Goal: Task Accomplishment & Management: Manage account settings

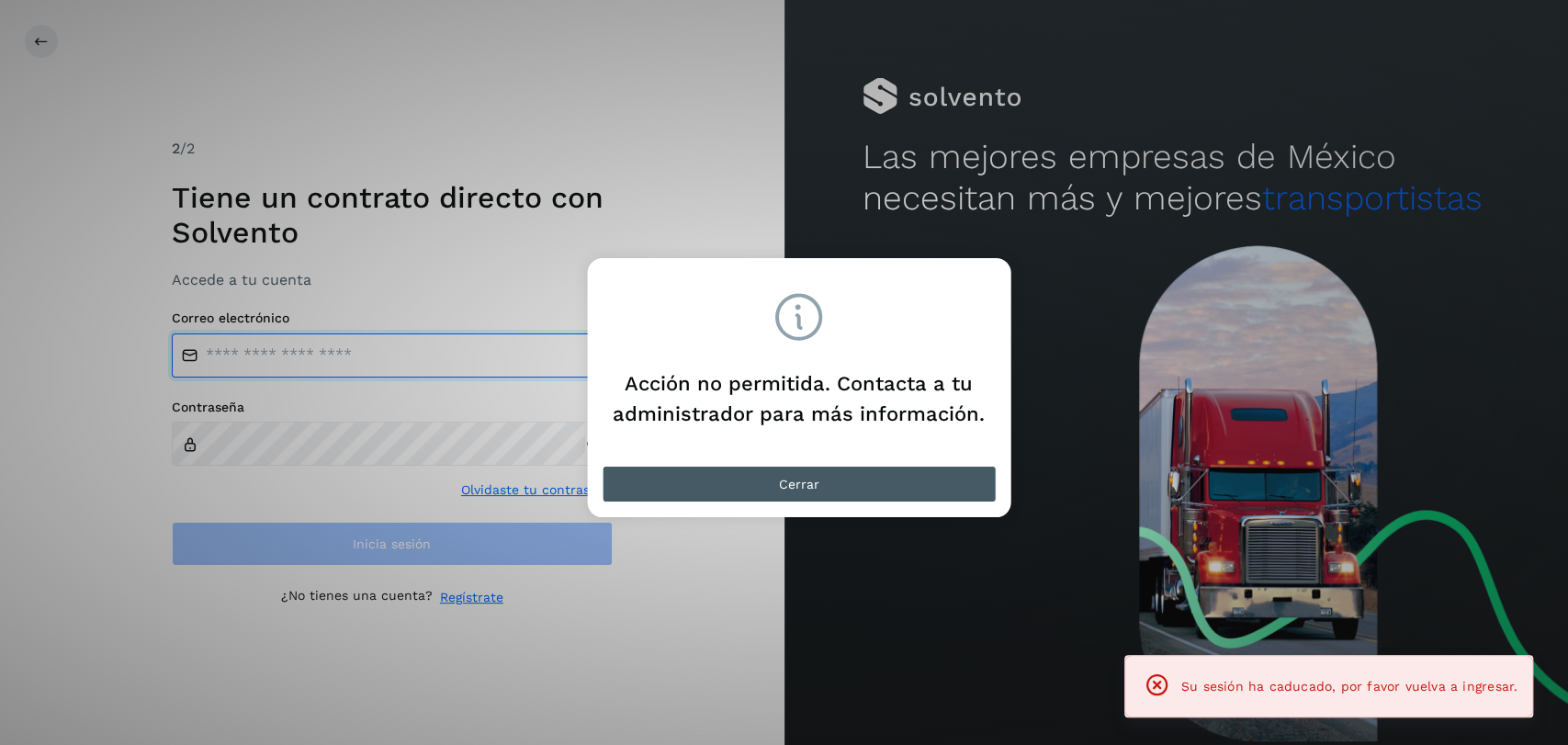
type input "**********"
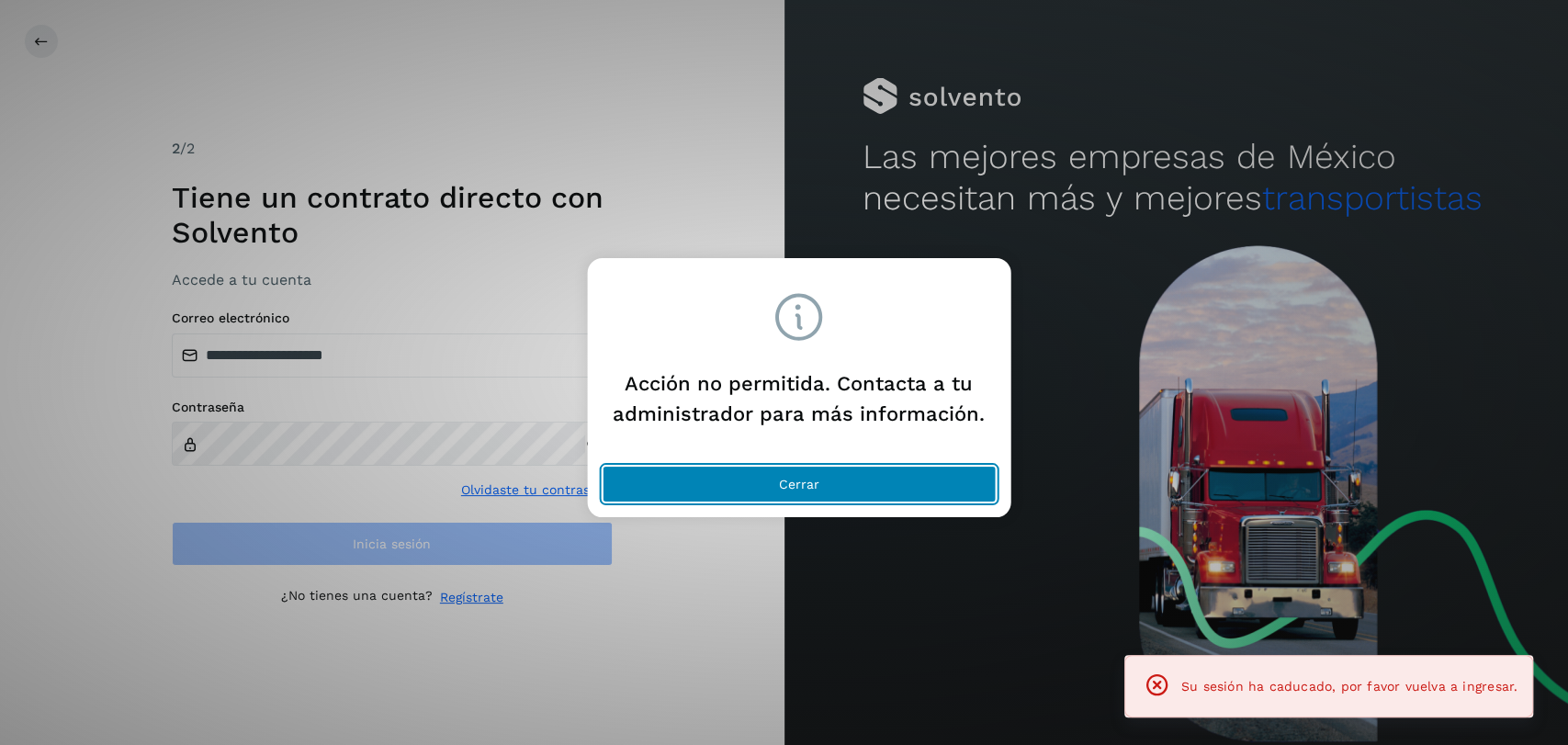
click at [794, 480] on span "Cerrar" at bounding box center [799, 483] width 40 height 12
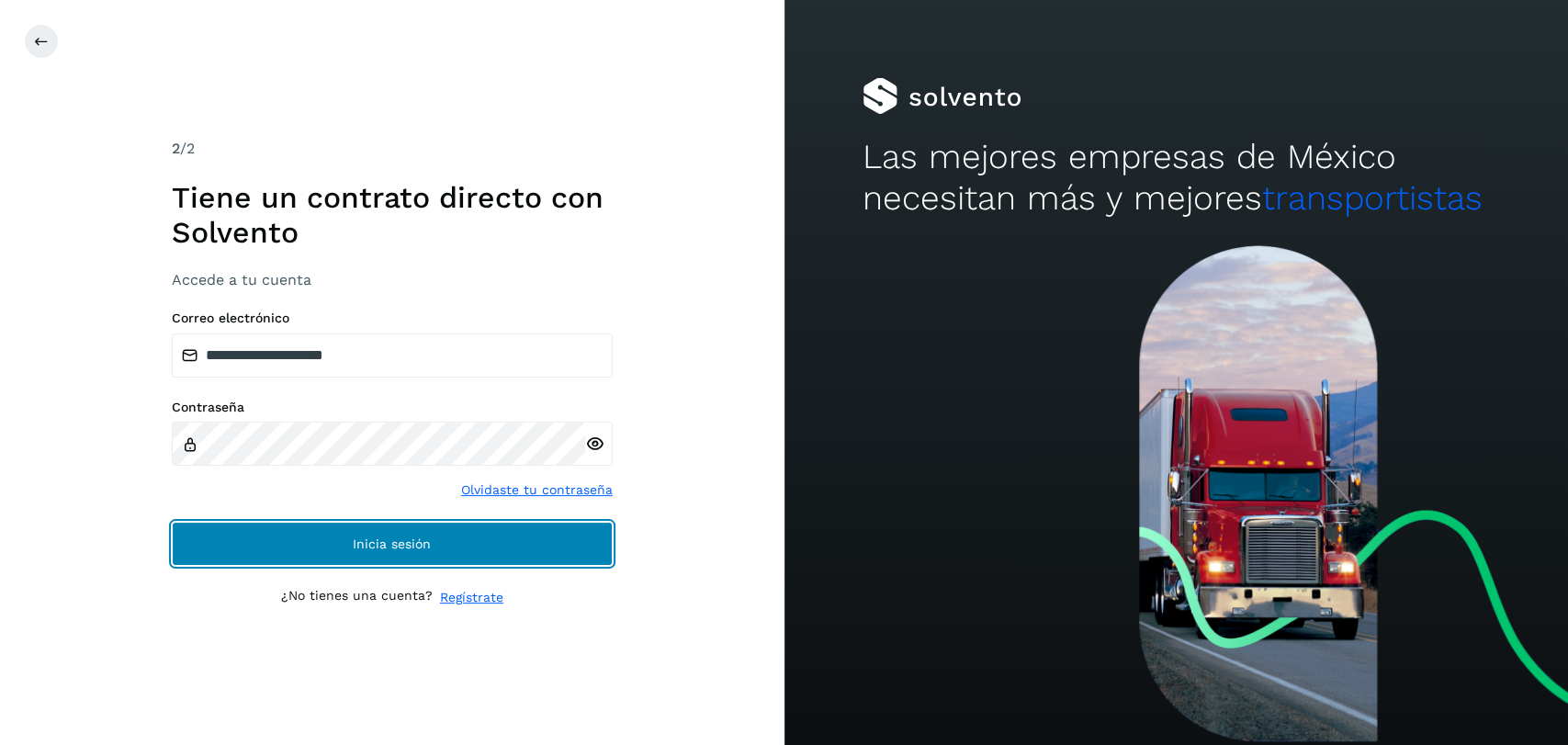
click at [530, 548] on button "Inicia sesión" at bounding box center [392, 543] width 441 height 44
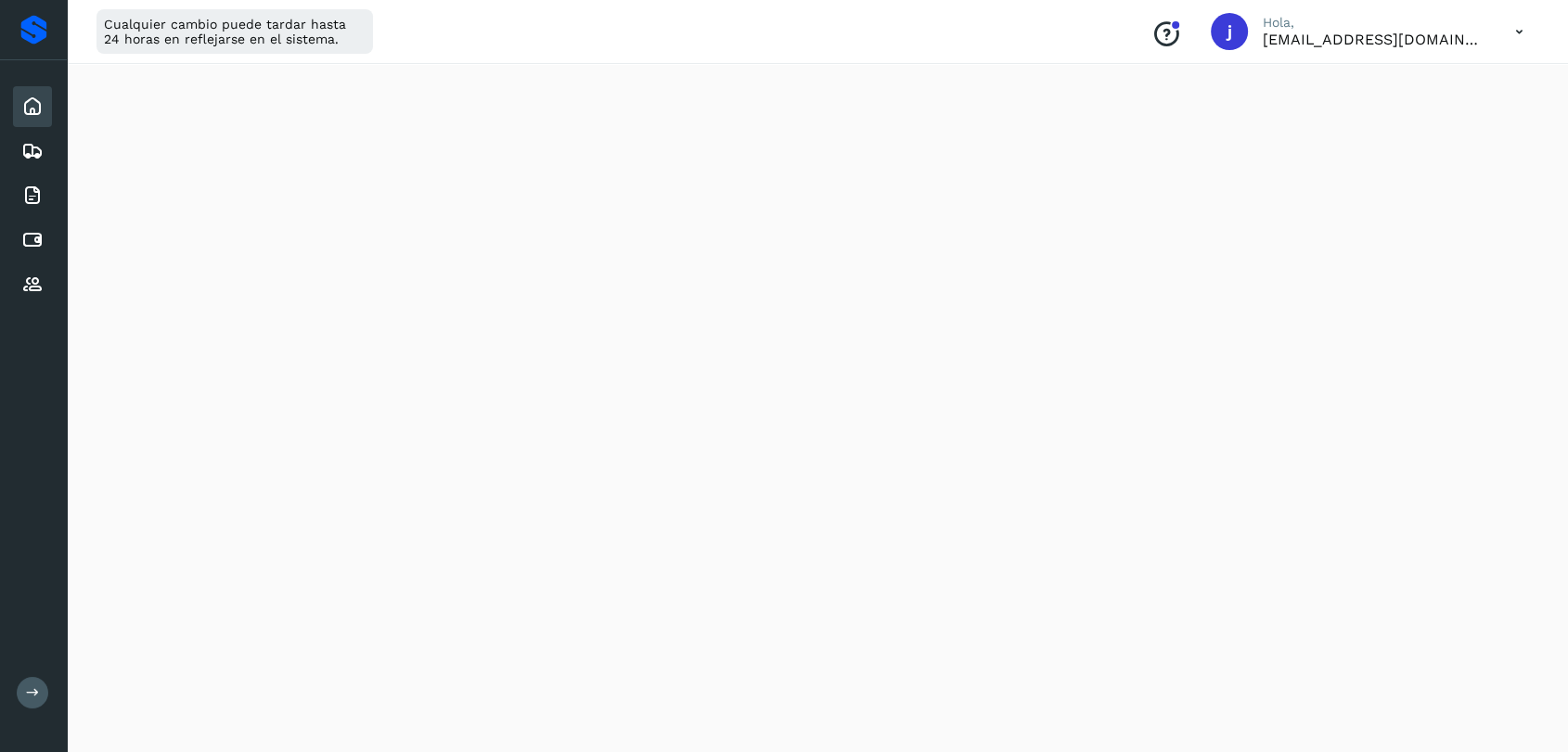
scroll to position [52, 0]
click at [22, 240] on icon at bounding box center [32, 240] width 22 height 22
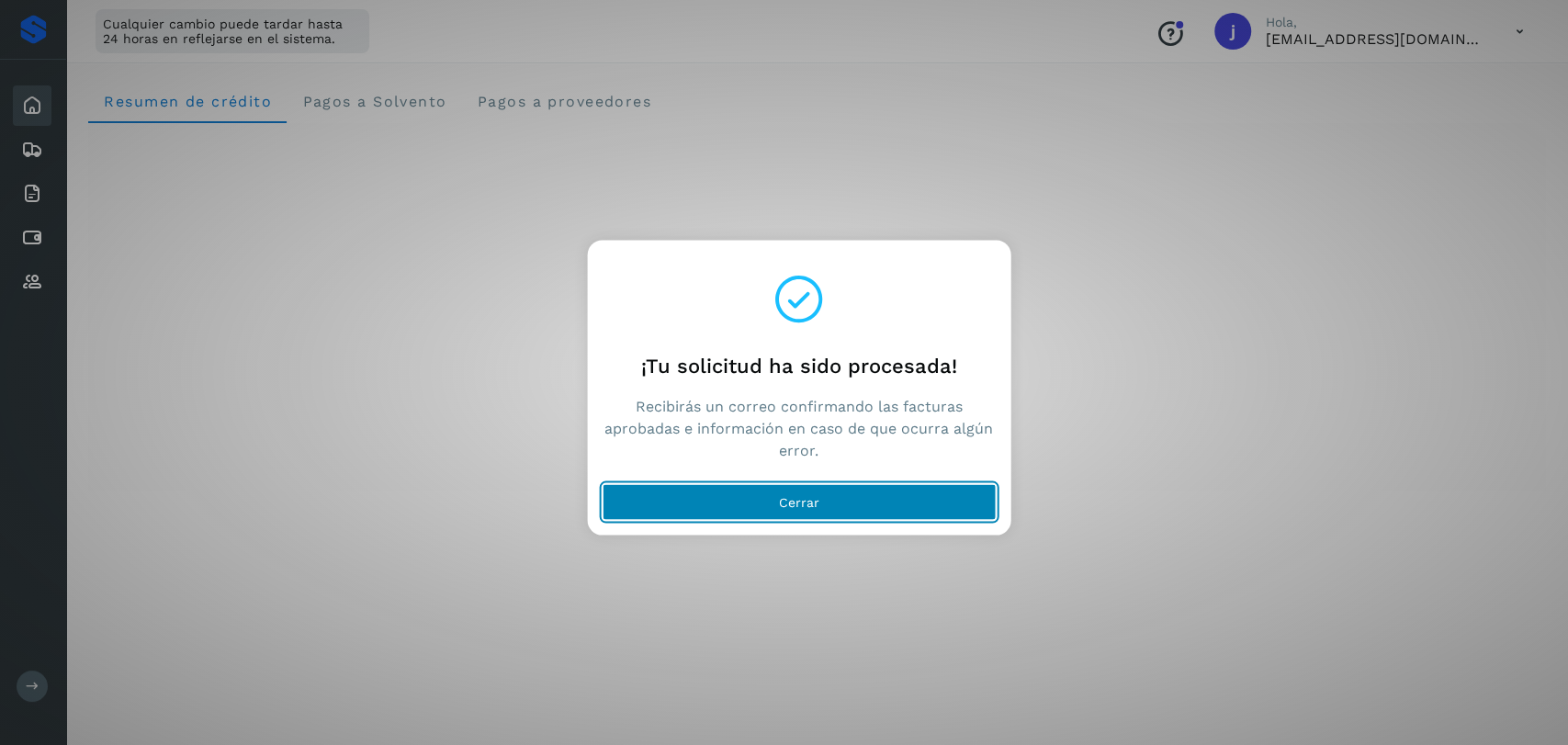
click at [800, 491] on button "Cerrar" at bounding box center [798, 501] width 394 height 36
